Goal: Task Accomplishment & Management: Use online tool/utility

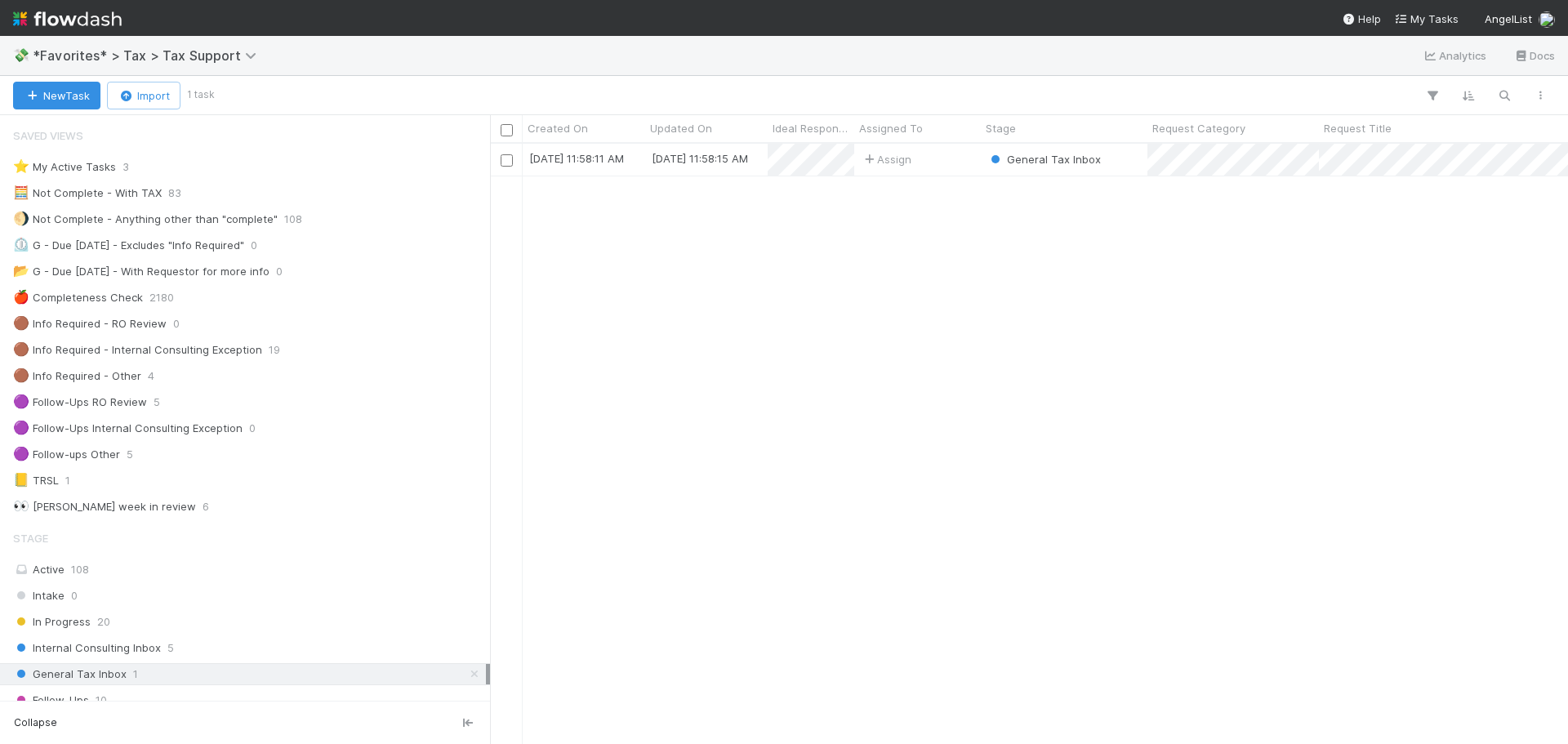
scroll to position [245, 0]
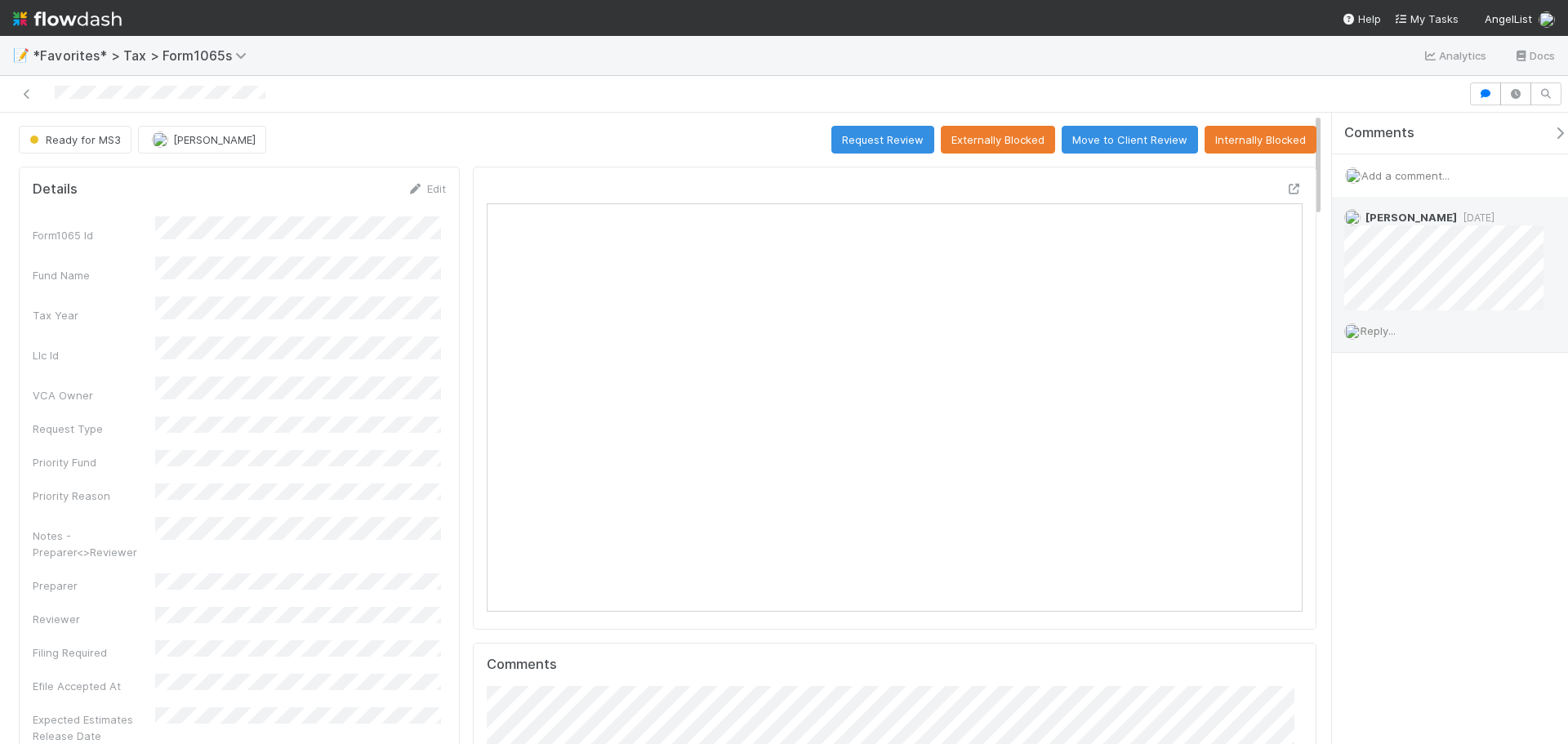
scroll to position [319, 397]
click at [1413, 159] on div "Add a comment..." at bounding box center [1456, 176] width 248 height 43
click at [1422, 166] on div "Add a comment..." at bounding box center [1456, 176] width 248 height 43
click at [1421, 179] on span "Add a comment..." at bounding box center [1405, 175] width 88 height 13
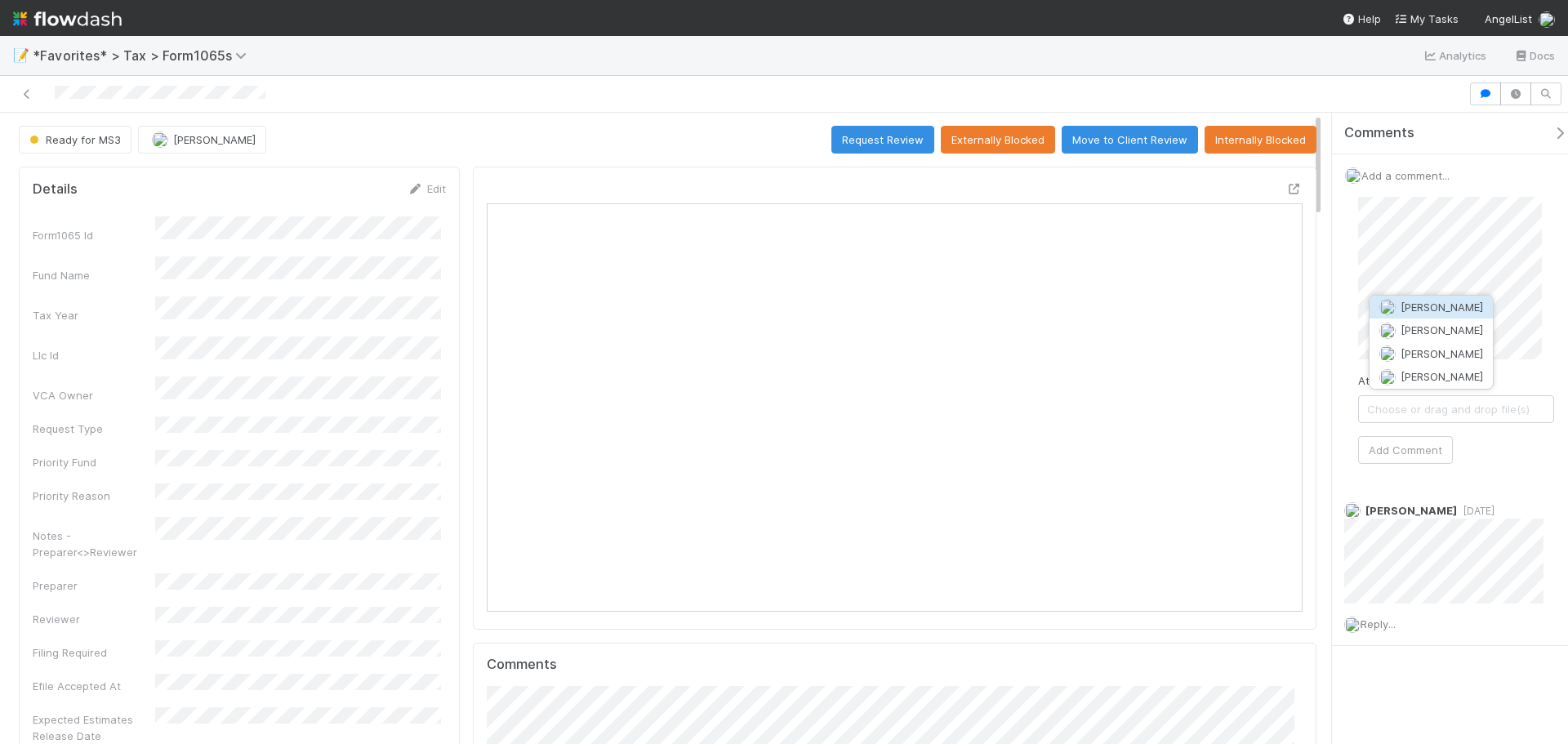
click at [1397, 302] on span "[PERSON_NAME]" at bounding box center [1431, 307] width 103 height 13
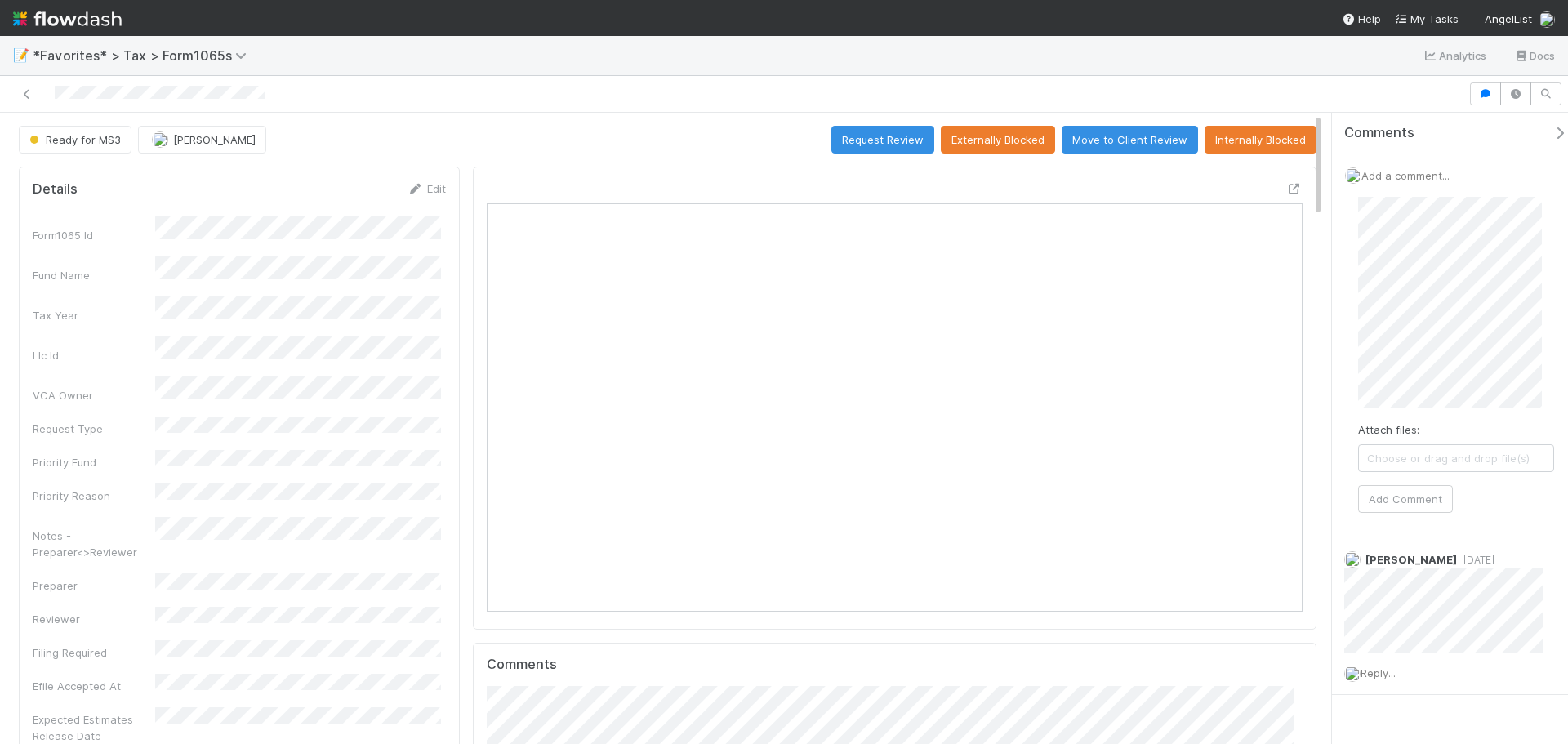
scroll to position [33, 0]
click at [1411, 514] on div "Attach files: Choose or drag and drop file(s) Add Comment" at bounding box center [1456, 338] width 222 height 375
click at [1421, 494] on button "Add Comment" at bounding box center [1404, 499] width 94 height 28
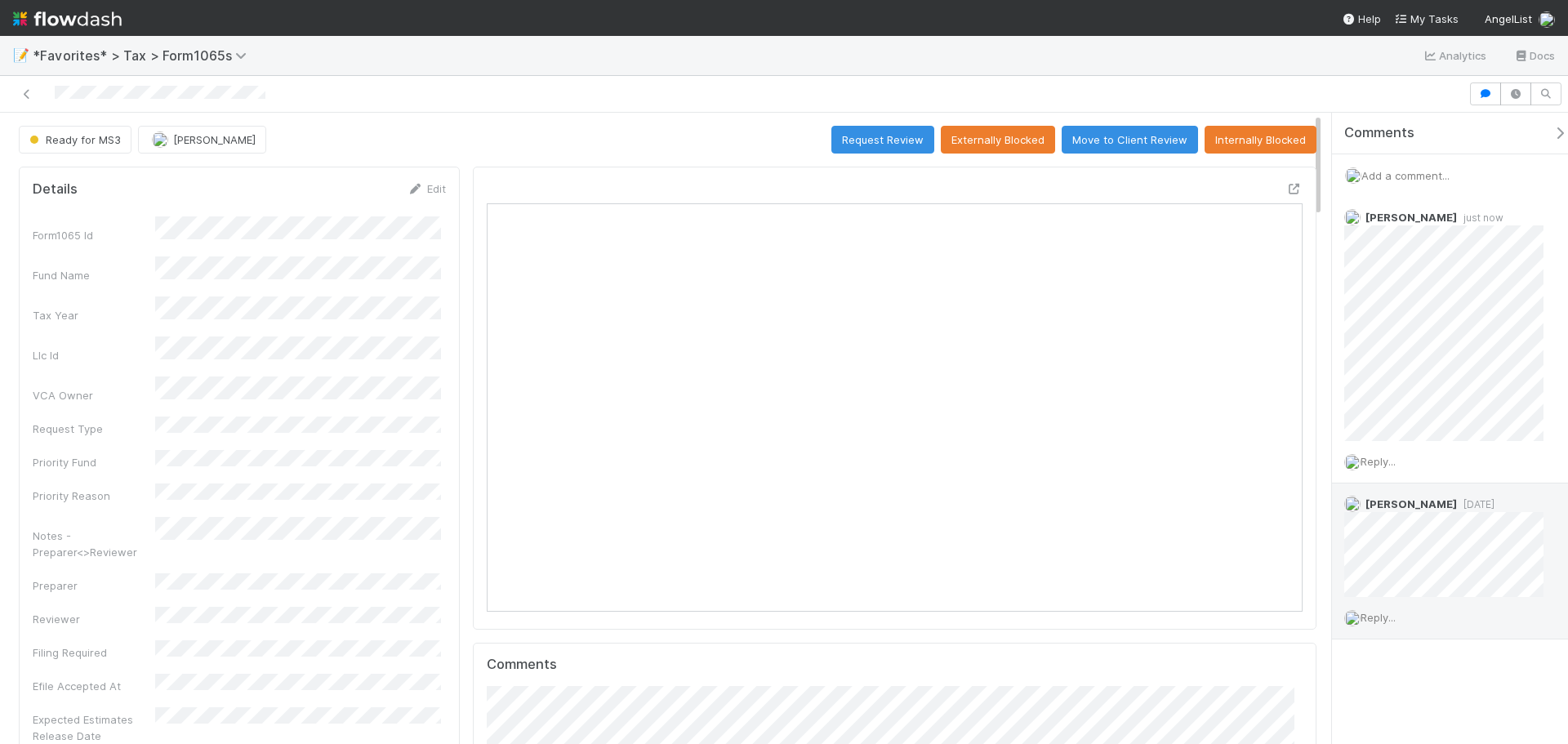
scroll to position [0, 0]
click at [864, 141] on button "Request Review" at bounding box center [883, 140] width 103 height 28
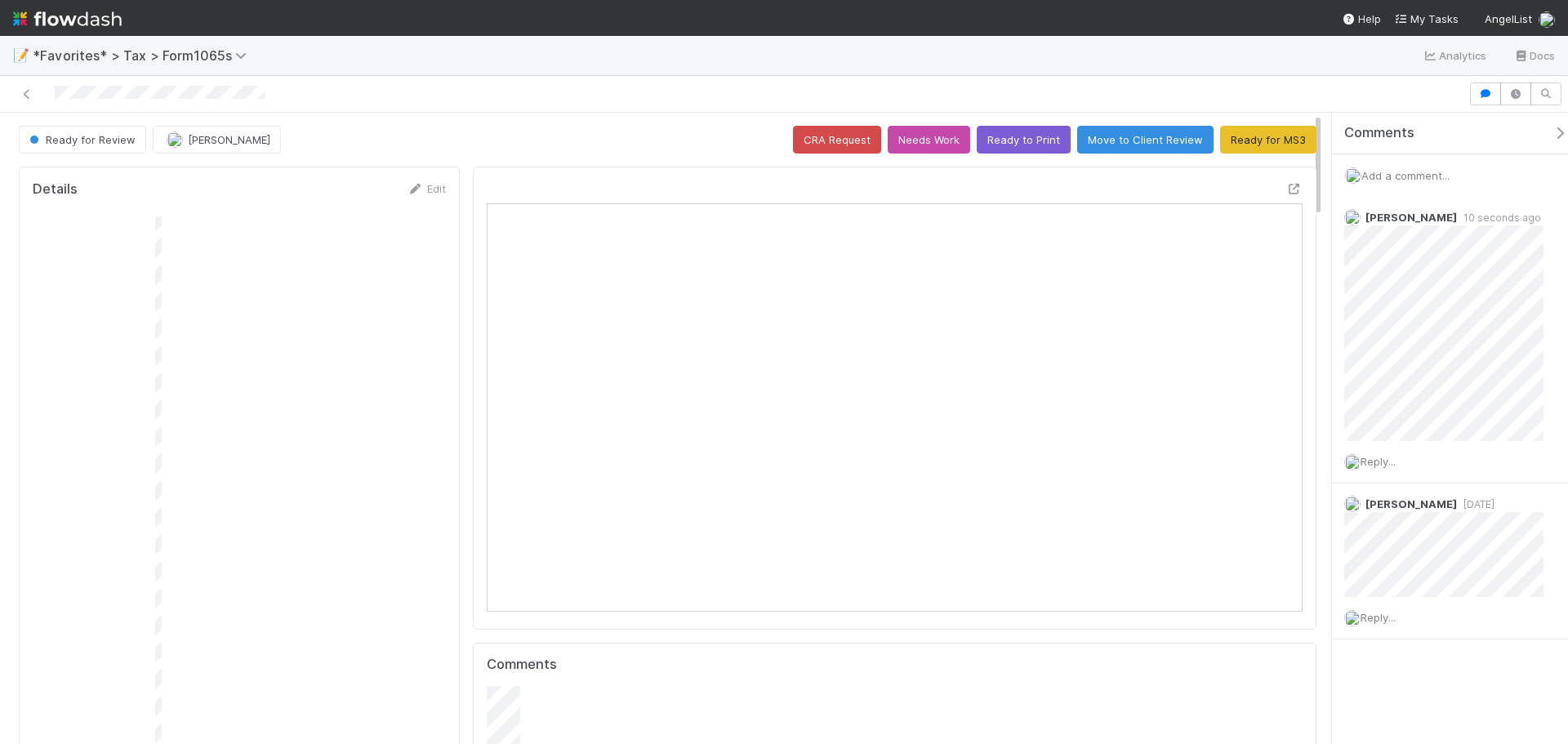
scroll to position [319, 795]
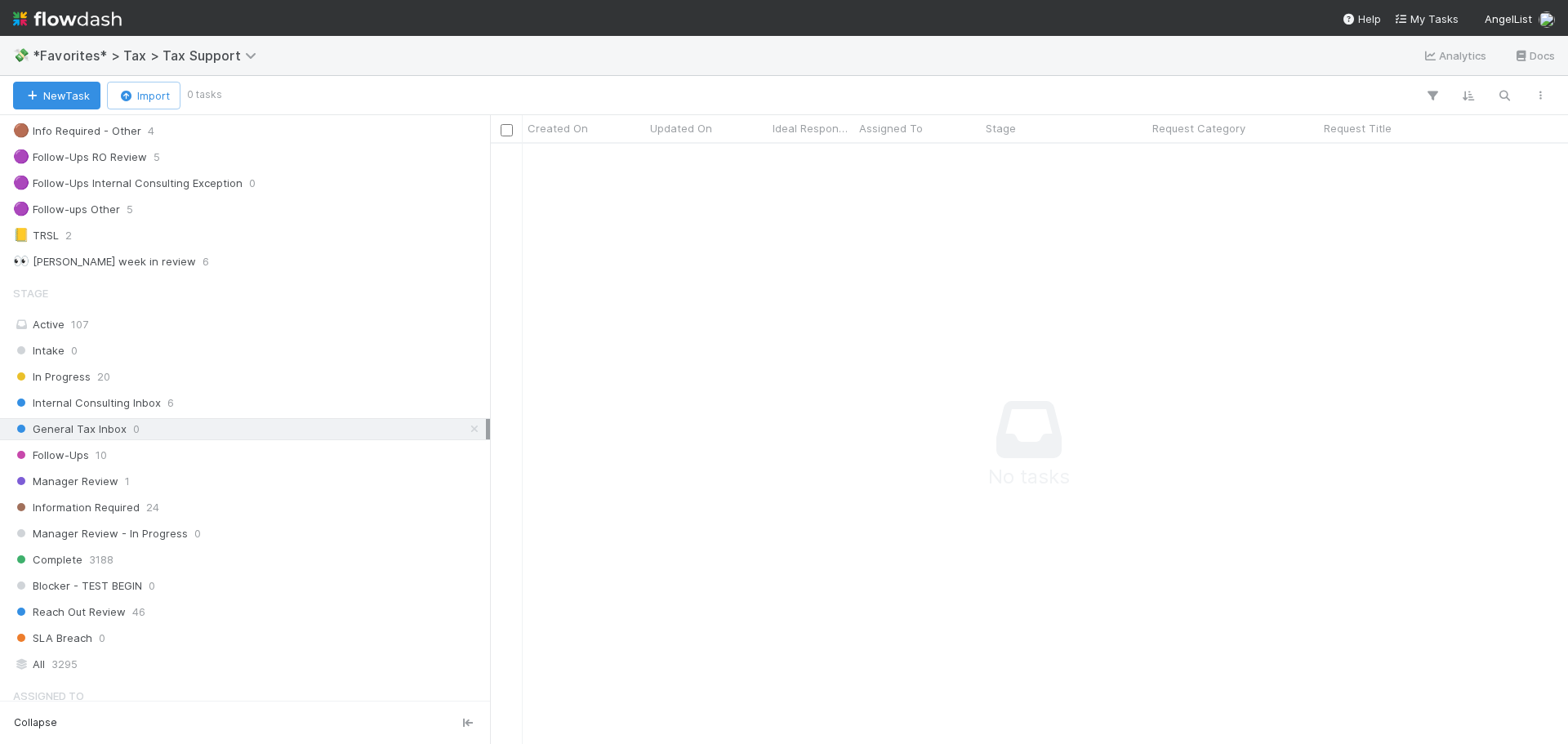
scroll to position [575, 1066]
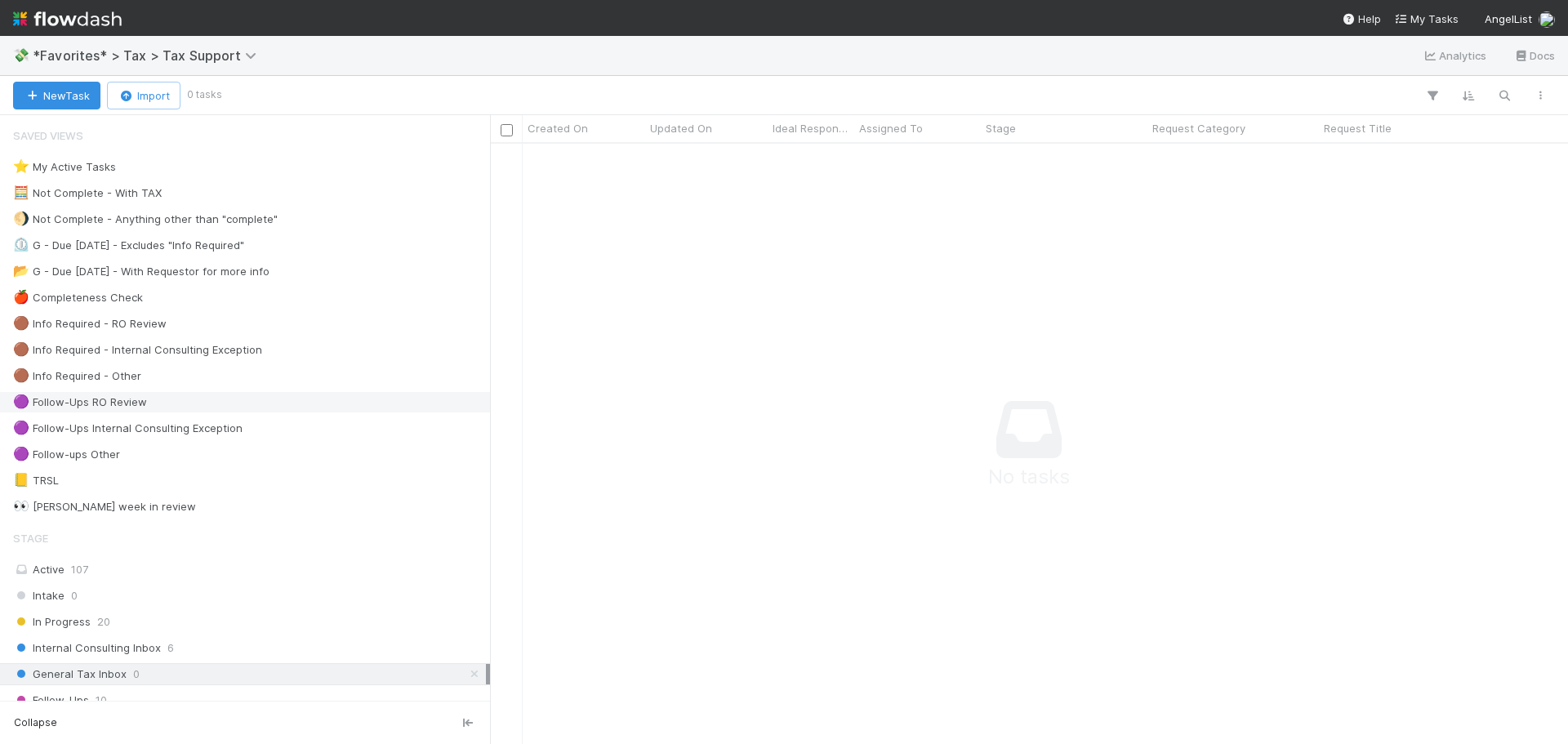
scroll to position [575, 1066]
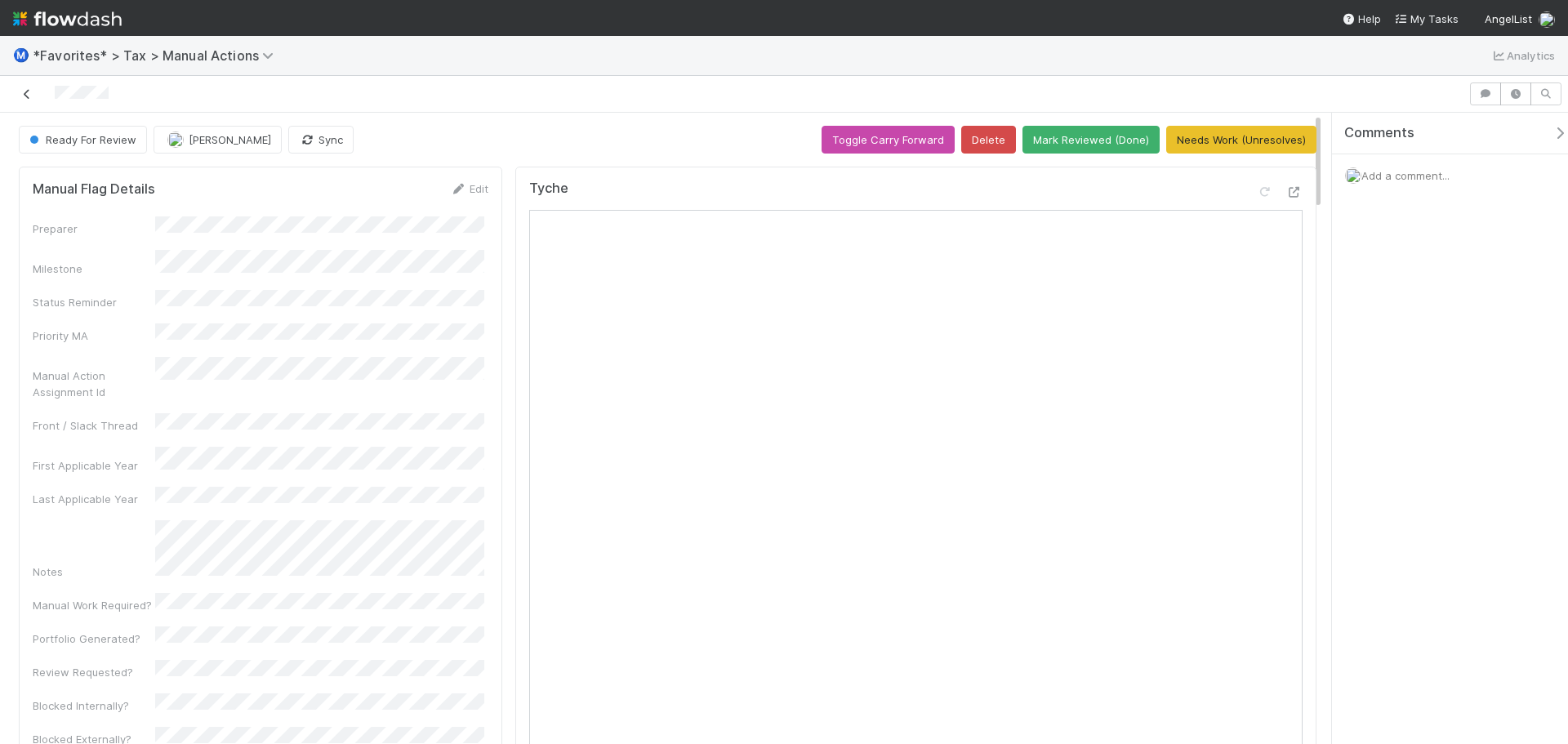
click at [27, 90] on icon at bounding box center [27, 94] width 16 height 11
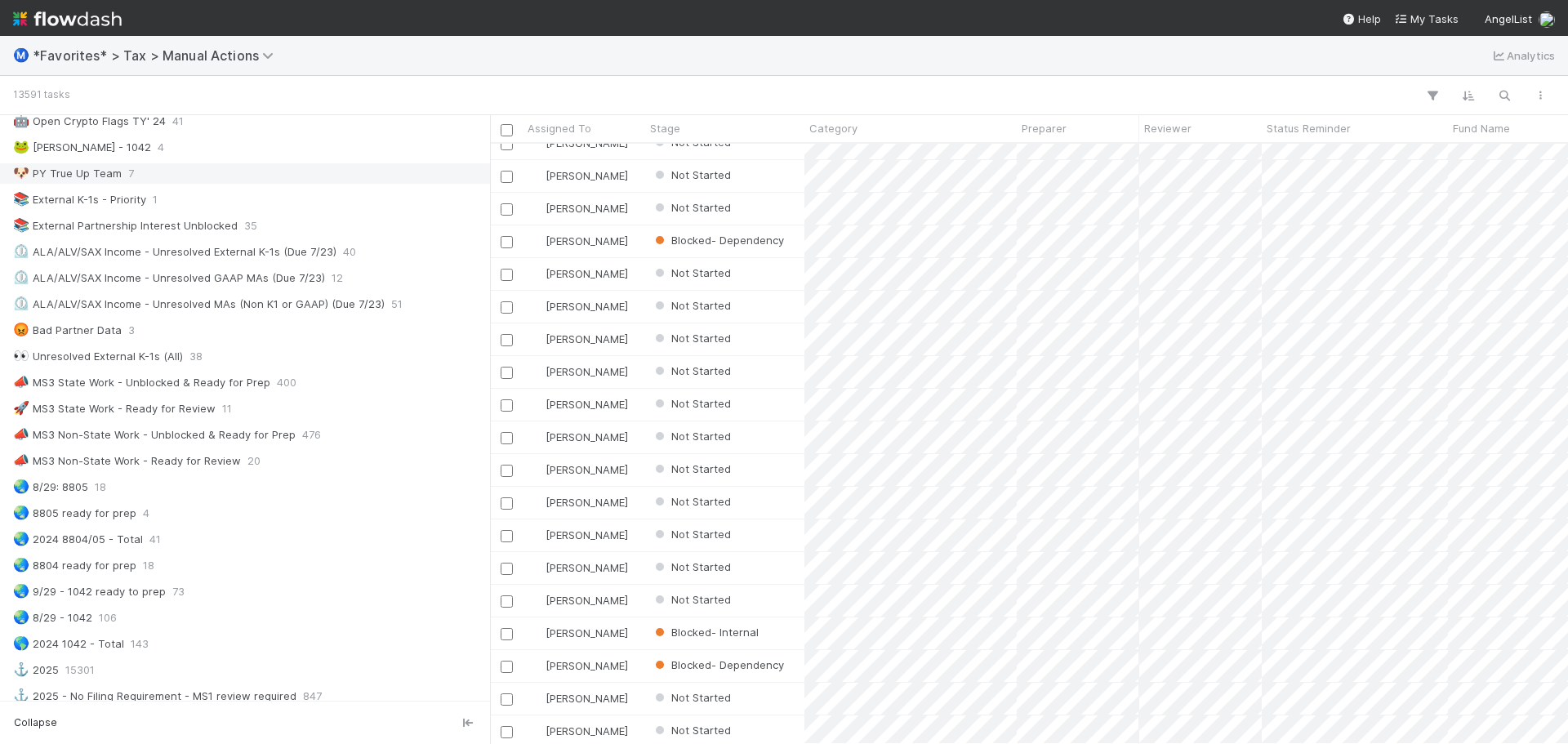
scroll to position [1061, 0]
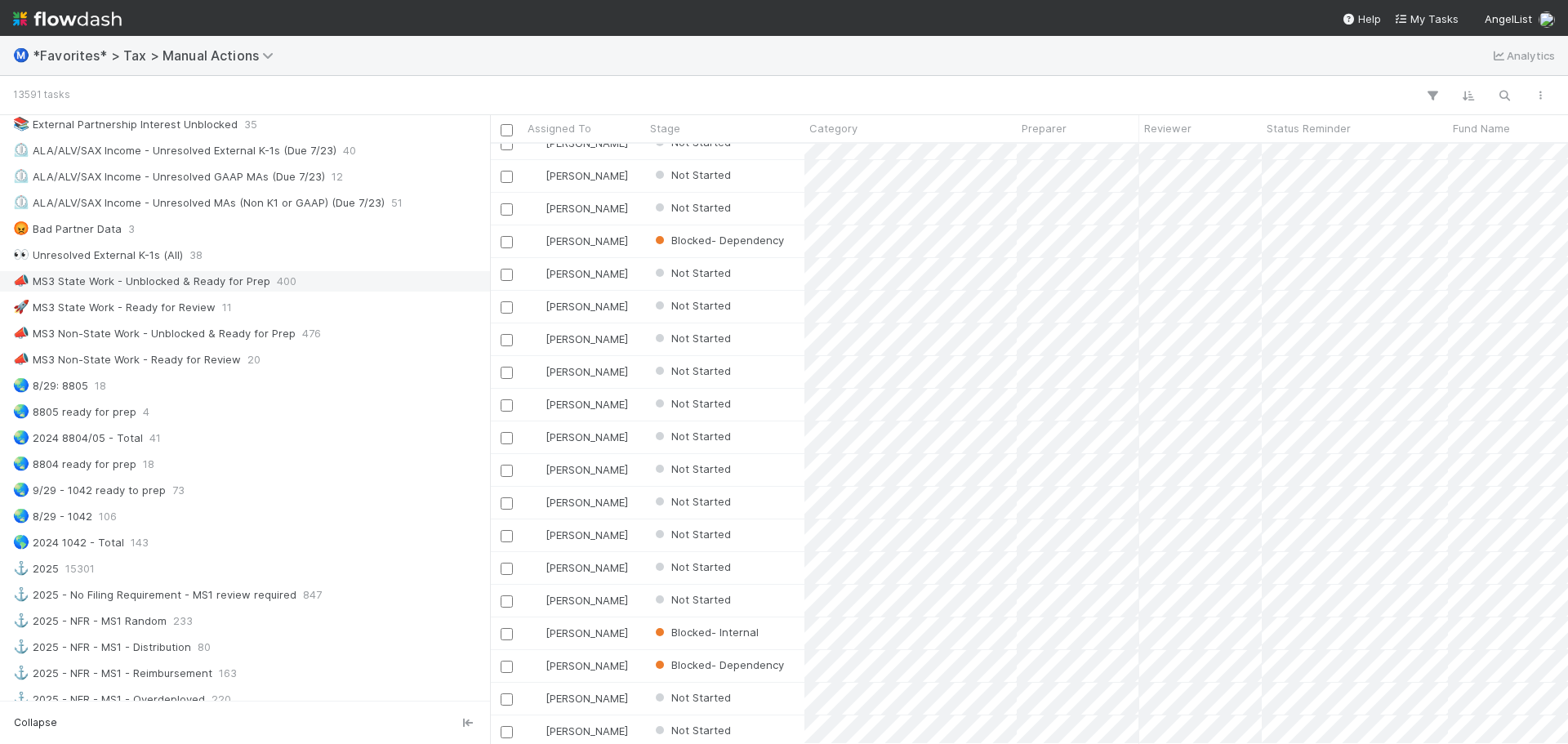
click at [302, 280] on div "📣 MS3 State Work - Unblocked & Ready for Prep 400" at bounding box center [249, 281] width 472 height 21
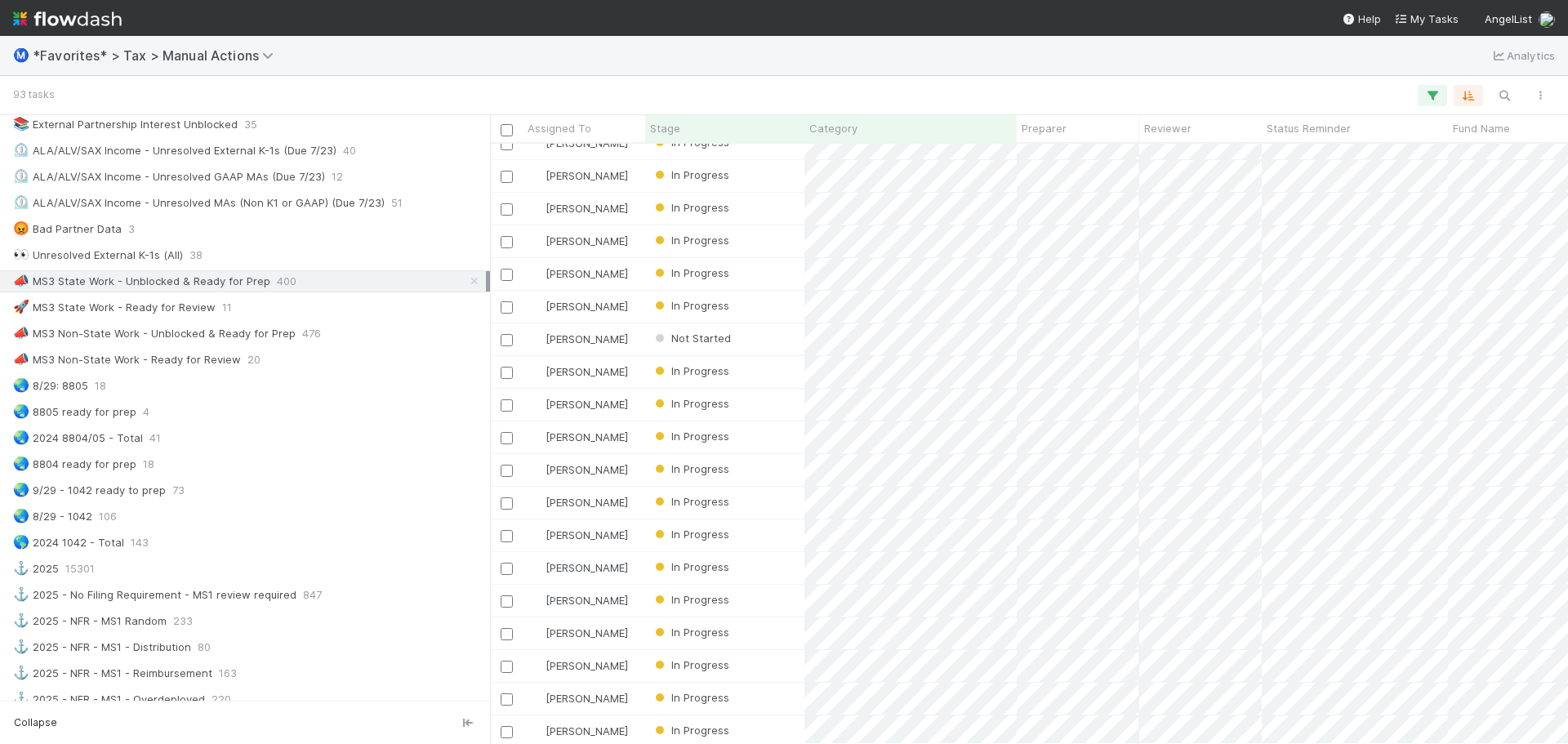
drag, startPoint x: 613, startPoint y: 743, endPoint x: 646, endPoint y: 742, distance: 33.0
click at [646, 742] on div "[PERSON_NAME] In Progress [DATE] 6:43:25 PM [DATE] 9:03:28 PM 0 0 1 [PERSON_NAM…" at bounding box center [1029, 443] width 1078 height 600
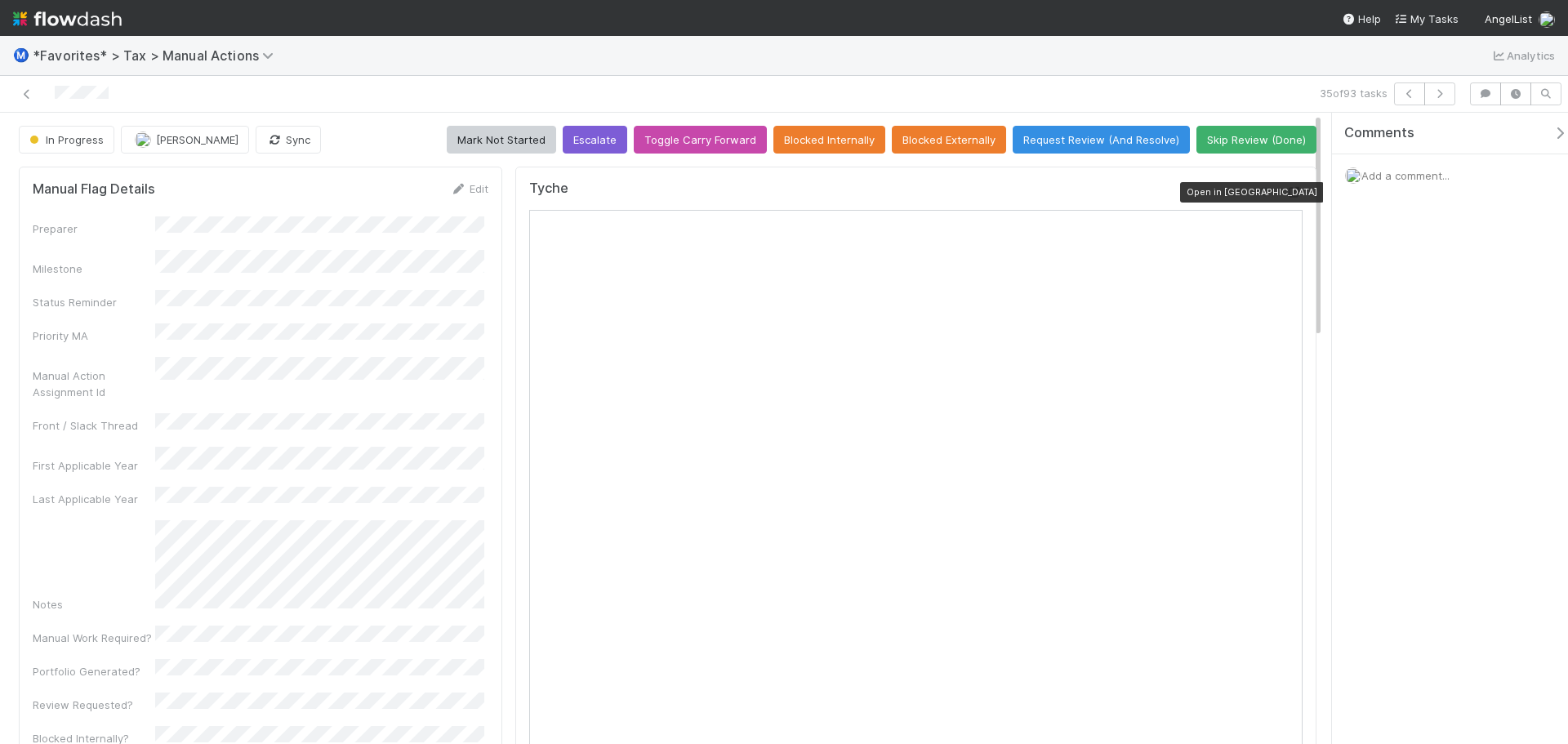
click at [1286, 194] on icon at bounding box center [1294, 191] width 16 height 11
click at [29, 84] on div at bounding box center [372, 93] width 730 height 23
click at [26, 93] on icon at bounding box center [27, 94] width 16 height 11
click at [1286, 191] on icon at bounding box center [1294, 191] width 16 height 11
